Goal: Task Accomplishment & Management: Manage account settings

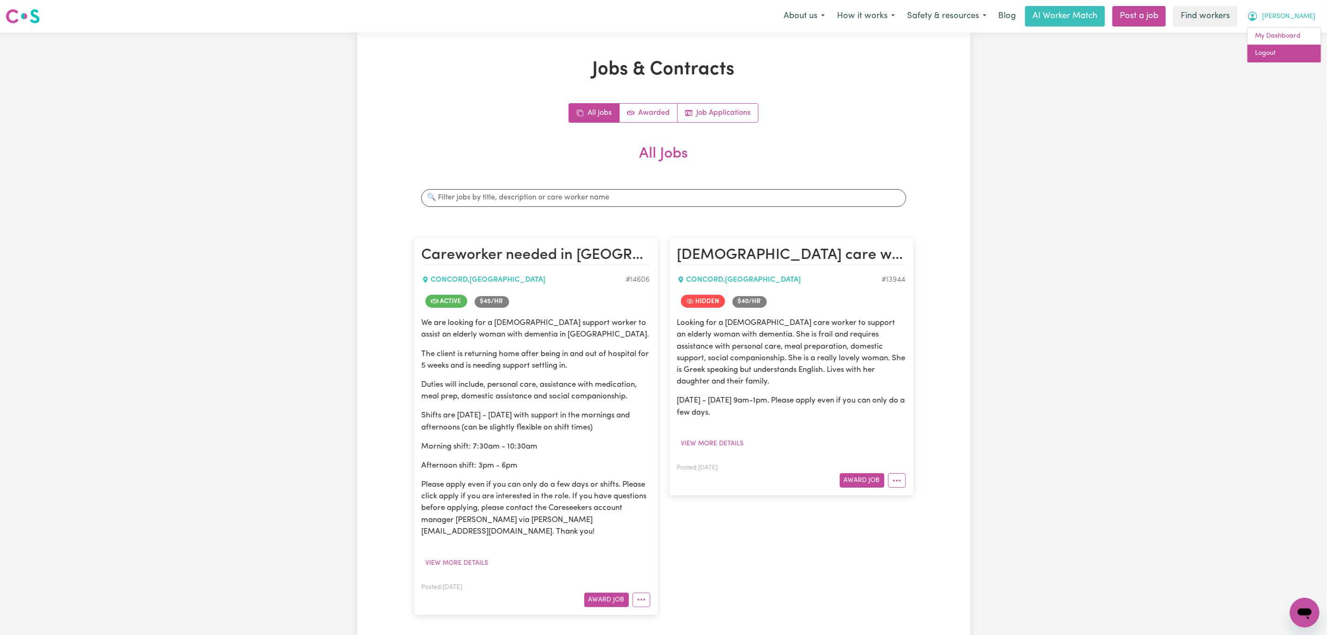
drag, startPoint x: 0, startPoint y: 0, endPoint x: 1306, endPoint y: 53, distance: 1307.5
click at [1306, 53] on link "Logout" at bounding box center [1284, 54] width 73 height 18
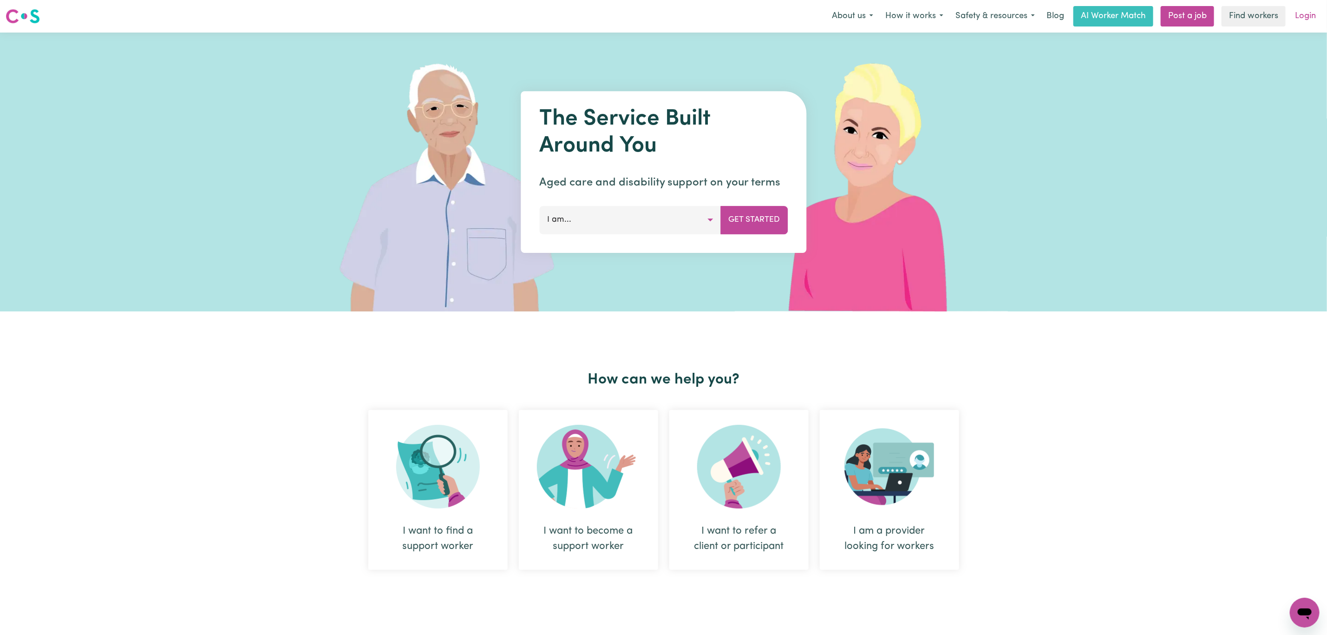
click at [1300, 18] on link "Login" at bounding box center [1306, 16] width 32 height 20
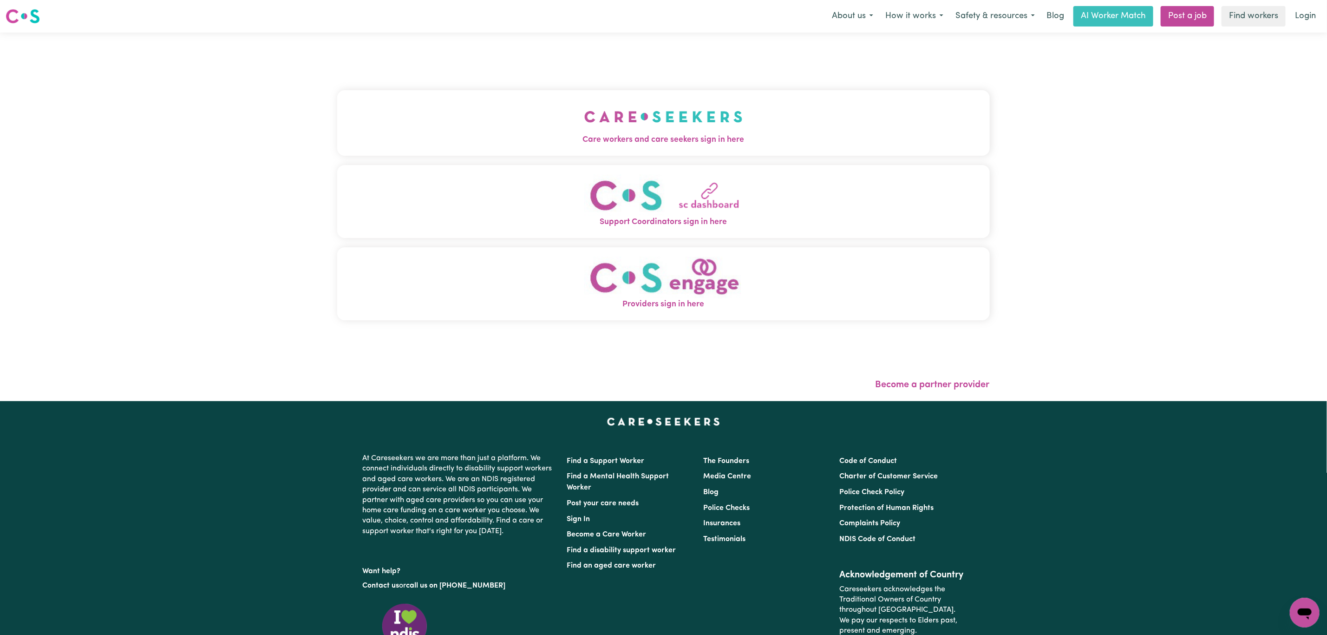
drag, startPoint x: 551, startPoint y: 103, endPoint x: 548, endPoint y: 107, distance: 5.0
click at [551, 103] on button "Care workers and care seekers sign in here" at bounding box center [663, 122] width 653 height 65
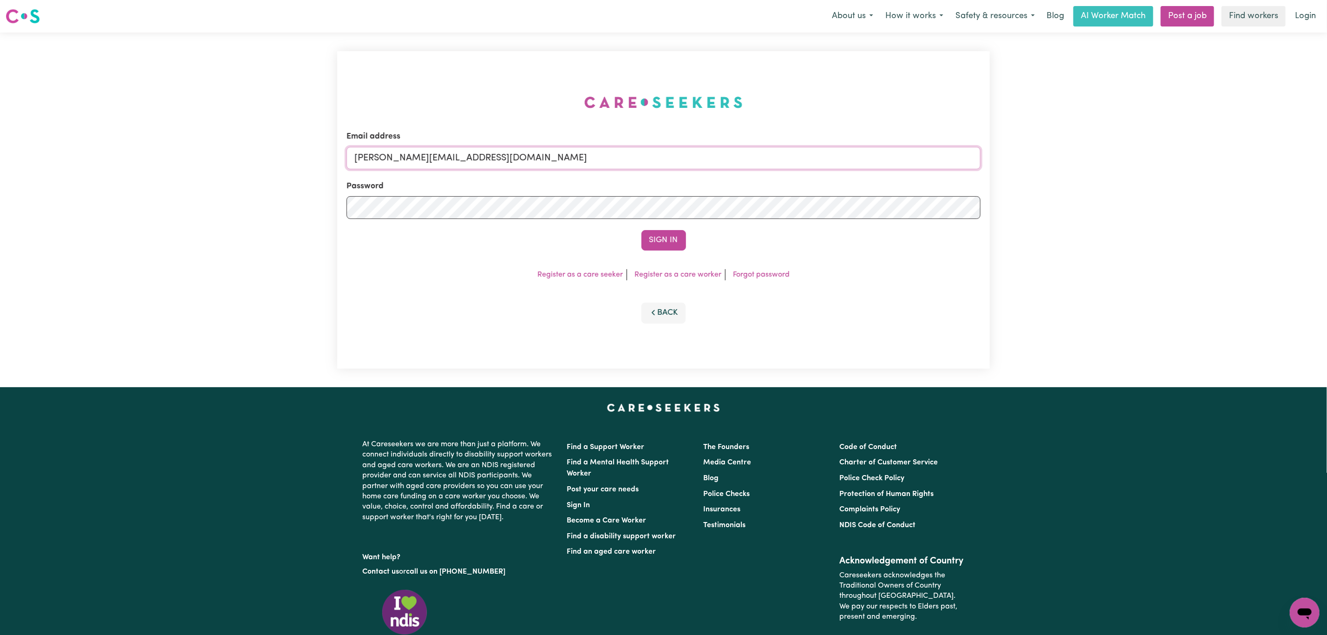
click at [466, 148] on div "Email address [PERSON_NAME][EMAIL_ADDRESS][DOMAIN_NAME] Password Sign In Regist…" at bounding box center [663, 209] width 653 height 317
drag, startPoint x: 463, startPoint y: 150, endPoint x: 463, endPoint y: 155, distance: 5.6
click at [463, 151] on input "[PERSON_NAME][EMAIL_ADDRESS][DOMAIN_NAME]" at bounding box center [664, 158] width 634 height 22
drag, startPoint x: 403, startPoint y: 162, endPoint x: 658, endPoint y: 173, distance: 254.8
click at [656, 162] on input "[EMAIL_ADDRESS][PERSON_NAME][DOMAIN_NAME]" at bounding box center [664, 158] width 634 height 22
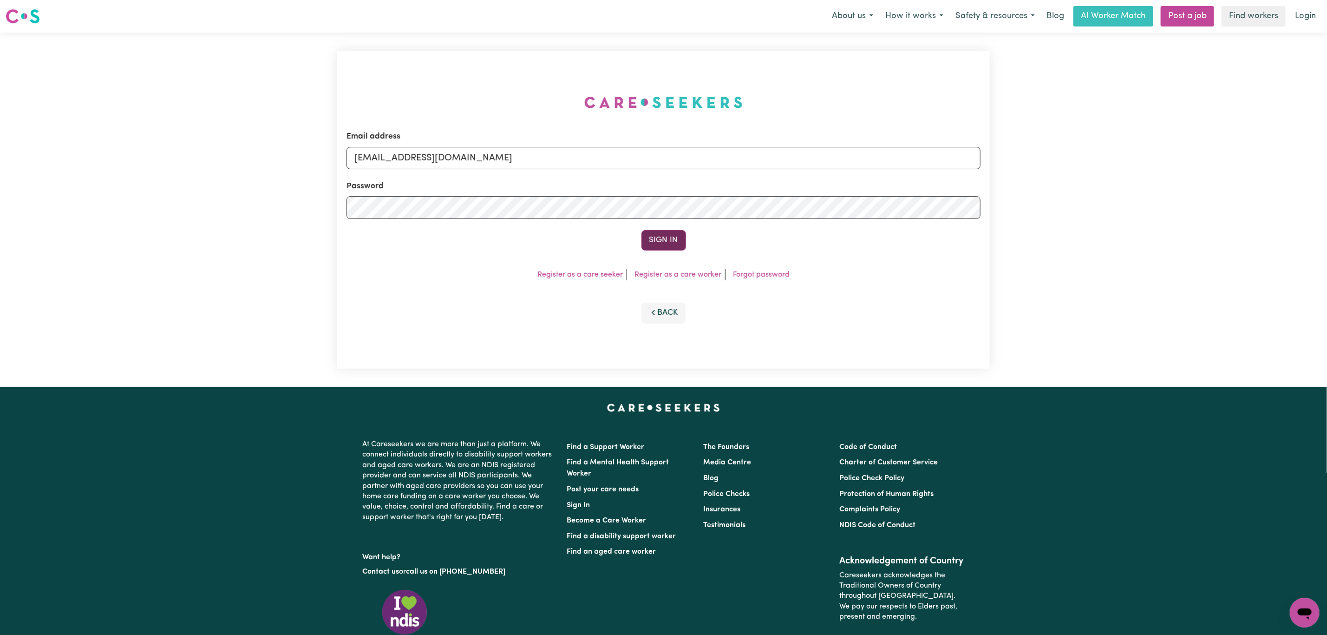
type input "[EMAIL_ADDRESS][DOMAIN_NAME]"
click at [664, 236] on button "Sign In" at bounding box center [664, 240] width 45 height 20
